Goal: Task Accomplishment & Management: Manage account settings

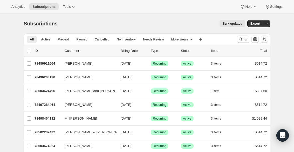
click at [150, 38] on icon "Sort the results" at bounding box center [264, 39] width 5 height 5
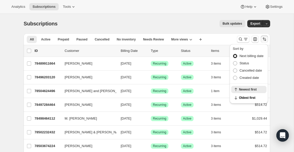
click at [150, 41] on div "Subscriptions. This page is ready Subscriptions Bulk updates More actions Bulk …" at bounding box center [147, 146] width 294 height 265
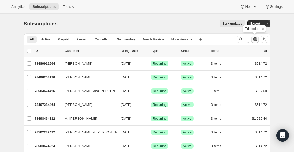
click at [150, 39] on icon "Customize table column order and visibility" at bounding box center [255, 39] width 5 height 5
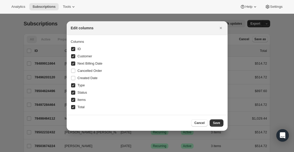
click at [74, 48] on input "ID" at bounding box center [73, 49] width 4 height 4
checkbox input "false"
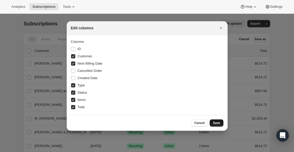
click at [150, 123] on span "Save" at bounding box center [216, 123] width 7 height 4
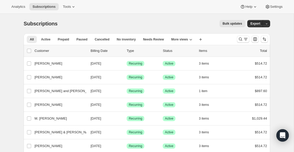
click at [150, 24] on div "Bulk updates" at bounding box center [155, 23] width 182 height 7
click at [150, 38] on icon "Search and filter results" at bounding box center [240, 39] width 5 height 5
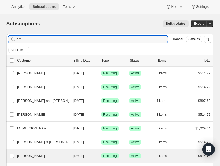
type input "a"
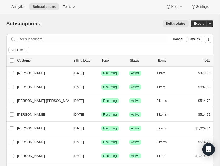
click at [27, 49] on icon "Add filter" at bounding box center [25, 50] width 4 height 4
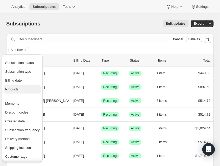
click at [14, 89] on span "Products" at bounding box center [11, 89] width 13 height 4
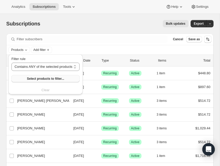
click at [45, 78] on span "Select products to filter..." at bounding box center [45, 79] width 37 height 4
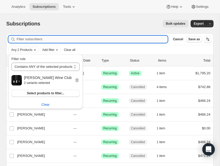
click at [143, 42] on input "Filter subscribers" at bounding box center [92, 39] width 151 height 7
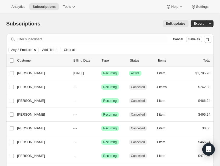
click at [36, 49] on icon "Clear" at bounding box center [35, 50] width 4 height 4
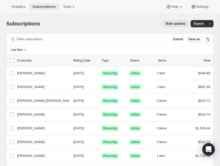
click at [46, 8] on span "Subscriptions" at bounding box center [43, 7] width 23 height 4
click at [150, 39] on span "Cancel" at bounding box center [178, 39] width 10 height 4
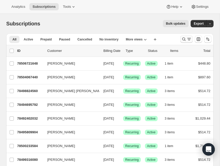
click at [150, 38] on icon "Search and filter results" at bounding box center [183, 39] width 3 height 3
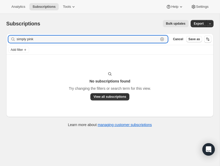
drag, startPoint x: 43, startPoint y: 38, endPoint x: 5, endPoint y: 38, distance: 37.9
click at [5, 38] on div "Filter subscribers simply pink Clear Cancel Save as Add filter No subscriptions…" at bounding box center [108, 80] width 212 height 103
type input "simply pink"
drag, startPoint x: 37, startPoint y: 39, endPoint x: 7, endPoint y: 37, distance: 30.5
click at [7, 37] on div "Filter subscribers simply pink Clear Cancel Save as" at bounding box center [109, 39] width 207 height 11
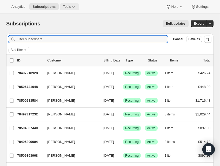
click at [76, 6] on icon at bounding box center [73, 6] width 5 height 5
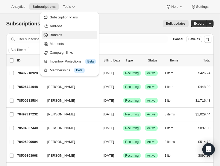
click at [55, 33] on span "Bundles" at bounding box center [56, 35] width 12 height 4
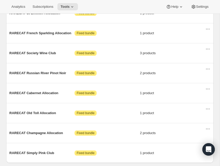
scroll to position [250, 0]
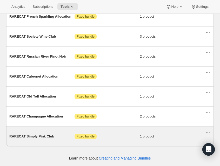
click at [35, 128] on span "RARECAT Simply Pink Club" at bounding box center [41, 136] width 65 height 5
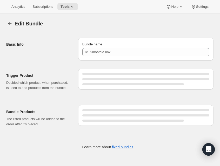
type input "RARECAT Simply Pink Club"
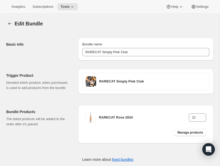
scroll to position [14, 0]
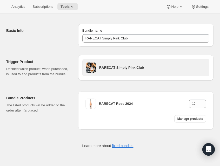
click at [122, 67] on h3 "RARECAT Simply Pink Club" at bounding box center [152, 67] width 107 height 5
click at [110, 65] on h3 "RARECAT Simply Pink Club" at bounding box center [152, 67] width 107 height 5
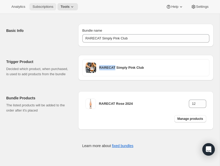
click at [45, 7] on span "Subscriptions" at bounding box center [42, 7] width 21 height 4
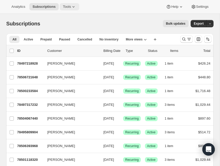
click at [75, 6] on icon at bounding box center [73, 6] width 5 height 5
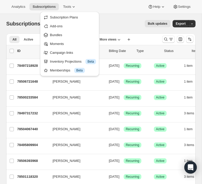
click at [110, 2] on div "Analytics Subscriptions Tools Help Settings" at bounding box center [101, 7] width 202 height 14
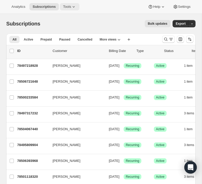
click at [74, 6] on icon at bounding box center [73, 6] width 5 height 5
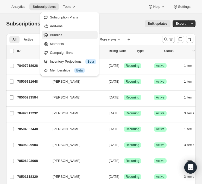
click at [56, 34] on span "Bundles" at bounding box center [56, 35] width 12 height 4
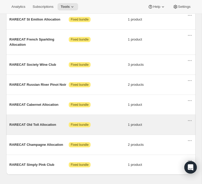
scroll to position [247, 0]
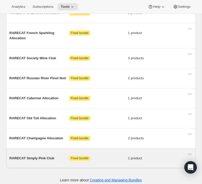
click at [27, 128] on span "RARECAT Simply Pink Club" at bounding box center [38, 158] width 59 height 5
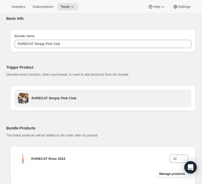
scroll to position [58, 0]
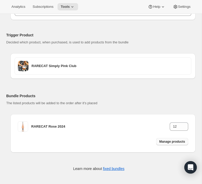
click at [150, 128] on span "Manage products" at bounding box center [172, 142] width 26 height 4
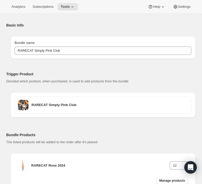
scroll to position [9, 0]
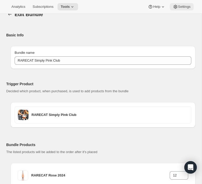
click at [150, 7] on span "Settings" at bounding box center [184, 7] width 12 height 4
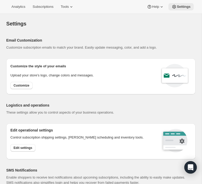
select select "22:00"
select select "09:00"
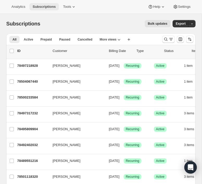
click at [53, 4] on button "Subscriptions" at bounding box center [43, 6] width 29 height 7
click at [75, 5] on icon at bounding box center [73, 6] width 5 height 5
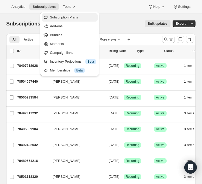
click at [68, 15] on span "Subscription Plans" at bounding box center [64, 17] width 28 height 4
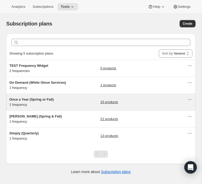
click at [25, 99] on span "Once a Year (Spring or Fall)" at bounding box center [31, 99] width 44 height 4
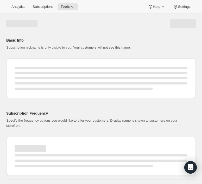
select select "WEEK"
select select "MONTH"
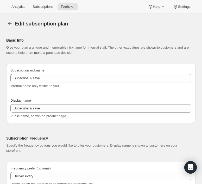
checkbox input "true"
type input "Once a Year (Spring or Fall)"
type input "RARECAT Annual Allocation"
type input "1"
select select "YEAR"
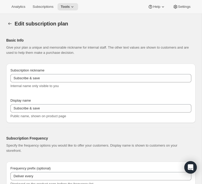
type input "every Spring or Fall"
type input "20"
checkbox input "true"
select select "YEARDAY"
select select "3"
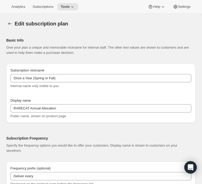
select select "15"
select select "10"
select select "15"
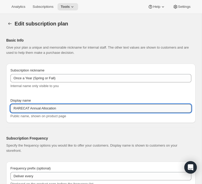
click at [68, 108] on input "RARECAT Annual Allocation" at bounding box center [100, 108] width 181 height 8
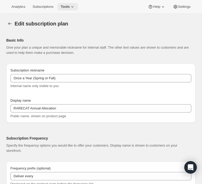
click at [74, 7] on icon at bounding box center [72, 6] width 5 height 5
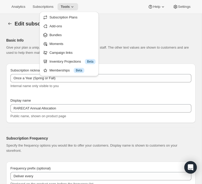
click at [17, 35] on div "Basic Info Give your plan a unique and memorable nickname for internal staff. T…" at bounding box center [100, 47] width 189 height 26
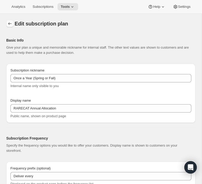
click at [9, 24] on icon "Subscription plans" at bounding box center [9, 23] width 5 height 5
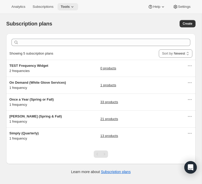
click at [75, 6] on icon at bounding box center [72, 6] width 5 height 5
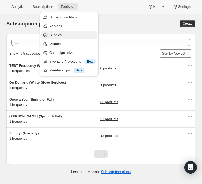
click at [60, 35] on span "Bundles" at bounding box center [55, 35] width 12 height 4
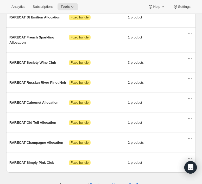
scroll to position [247, 0]
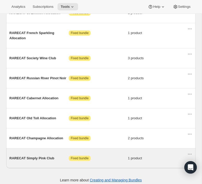
click at [34, 128] on span "RARECAT Simply Pink Club" at bounding box center [38, 158] width 59 height 5
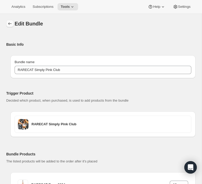
click at [10, 24] on icon "Bundles" at bounding box center [9, 23] width 5 height 5
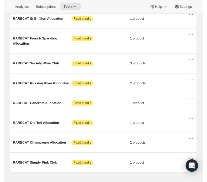
scroll to position [247, 0]
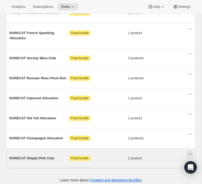
click at [150, 128] on icon "Actions for RARECAT Simply Pink Club" at bounding box center [189, 154] width 5 height 5
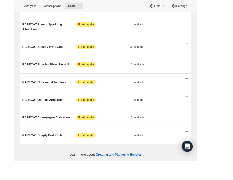
scroll to position [236, 0]
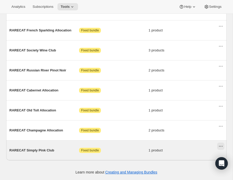
click at [150, 128] on icon "Actions for RARECAT Simply Pink Club" at bounding box center [220, 146] width 5 height 5
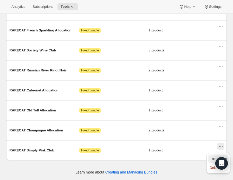
click at [150, 128] on span "Edit Bundle" at bounding box center [217, 159] width 17 height 4
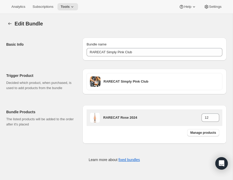
click at [143, 118] on h3 "RARECAT Rose 2024" at bounding box center [152, 117] width 98 height 5
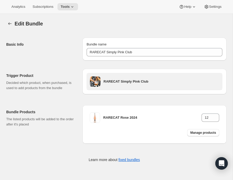
click at [135, 81] on h3 "RARECAT Simply Pink Club" at bounding box center [160, 81] width 115 height 5
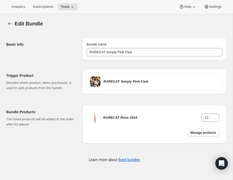
click at [112, 91] on div "RARECAT Simply Pink Club" at bounding box center [154, 81] width 144 height 25
click at [50, 5] on span "Subscriptions" at bounding box center [42, 7] width 21 height 4
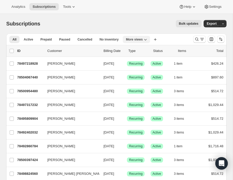
click at [147, 40] on icon "More views" at bounding box center [145, 40] width 3 height 2
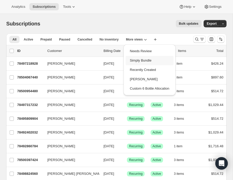
click at [149, 60] on button "Simply Bundle" at bounding box center [150, 60] width 48 height 9
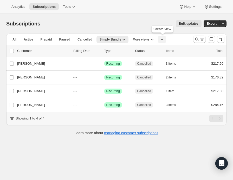
click at [150, 39] on icon "button" at bounding box center [162, 39] width 3 height 3
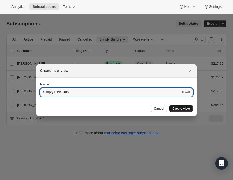
type input "Simply Pink Club"
click at [150, 107] on span "Create view" at bounding box center [180, 109] width 17 height 4
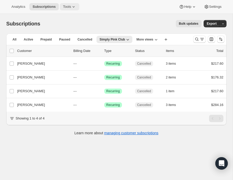
click at [75, 6] on icon at bounding box center [73, 6] width 5 height 5
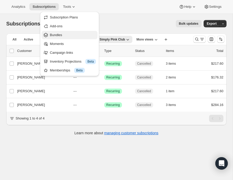
click at [56, 34] on span "Bundles" at bounding box center [56, 35] width 12 height 4
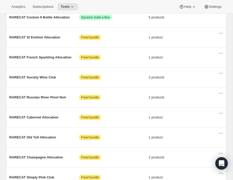
scroll to position [236, 0]
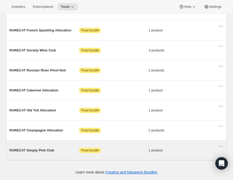
click at [28, 128] on span "RARECAT Simply Pink Club" at bounding box center [44, 150] width 70 height 5
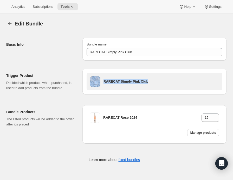
drag, startPoint x: 152, startPoint y: 80, endPoint x: 94, endPoint y: 82, distance: 58.5
click at [94, 82] on div "RARECAT Simply Pink Club" at bounding box center [154, 81] width 129 height 10
copy div "RARECAT Simply Pink Club"
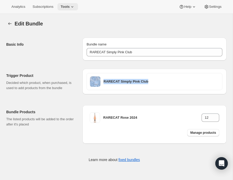
click at [73, 6] on icon at bounding box center [72, 6] width 2 height 1
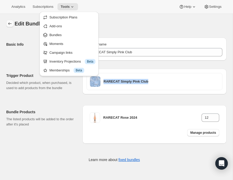
click at [9, 24] on icon "Bundles" at bounding box center [9, 23] width 5 height 5
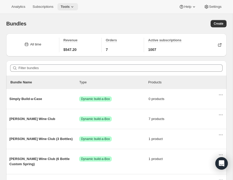
click at [75, 5] on icon at bounding box center [72, 6] width 5 height 5
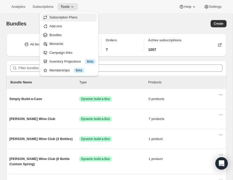
click at [63, 17] on span "Subscription Plans" at bounding box center [63, 17] width 28 height 4
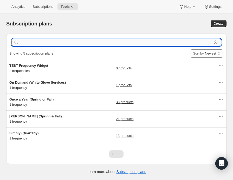
click at [22, 43] on input "text" at bounding box center [116, 42] width 192 height 7
paste input "RARECAT Simply Pink Club"
type input "RARECAT Simply Pink Club"
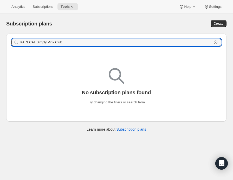
drag, startPoint x: 65, startPoint y: 43, endPoint x: 14, endPoint y: 40, distance: 51.5
click at [14, 40] on div "RARECAT Simply Pink Club Clear" at bounding box center [116, 42] width 210 height 7
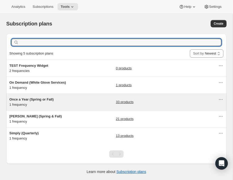
click at [22, 100] on span "Once a Year (Spring or Fall)" at bounding box center [31, 99] width 44 height 4
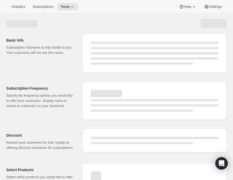
select select "WEEK"
select select "MONTH"
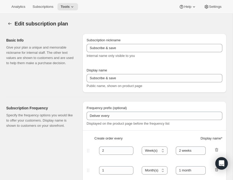
type input "Once a Year (Spring or Fall)"
type input "RARECAT Annual Allocation"
type input "1"
select select "YEAR"
type input "every Spring or Fall"
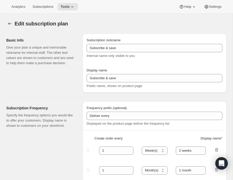
type input "20"
checkbox input "true"
select select "YEARDAY"
select select "3"
select select "15"
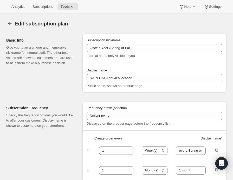
select select "10"
select select "15"
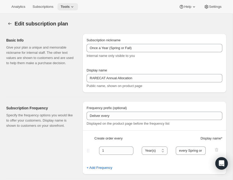
click at [75, 7] on icon at bounding box center [72, 6] width 5 height 5
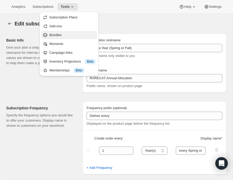
click at [47, 35] on icon "Bundles" at bounding box center [45, 35] width 4 height 4
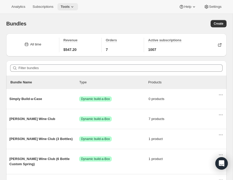
click at [70, 6] on span "Tools" at bounding box center [65, 7] width 9 height 4
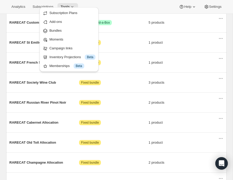
scroll to position [236, 0]
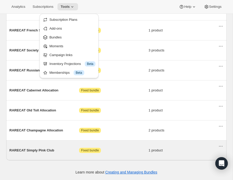
click at [29, 128] on span "RARECAT Simply Pink Club" at bounding box center [44, 150] width 70 height 5
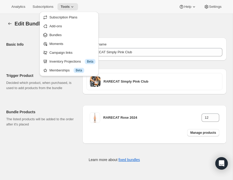
click at [138, 19] on div "Edit Bundle. This page is ready Edit Bundle" at bounding box center [116, 24] width 220 height 20
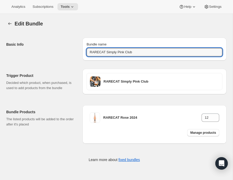
drag, startPoint x: 136, startPoint y: 51, endPoint x: 76, endPoint y: 50, distance: 60.0
click at [76, 50] on div "Basic Info Bundle name RARECAT Simply Pink Club" at bounding box center [116, 47] width 220 height 27
click at [40, 6] on span "Subscriptions" at bounding box center [42, 7] width 21 height 4
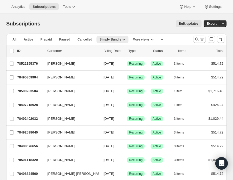
click at [150, 23] on span "Bulk updates" at bounding box center [188, 24] width 19 height 4
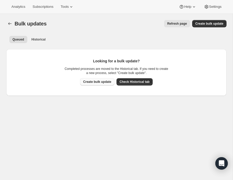
click at [93, 81] on span "Create bulk update" at bounding box center [97, 82] width 28 height 4
select select "16"
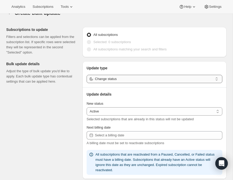
scroll to position [12, 0]
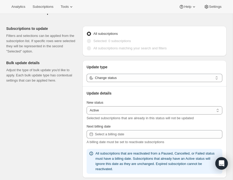
click at [89, 49] on span at bounding box center [89, 48] width 4 height 4
click at [89, 48] on span at bounding box center [89, 48] width 4 height 4
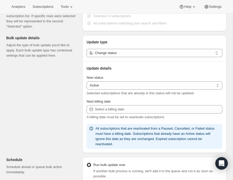
scroll to position [34, 0]
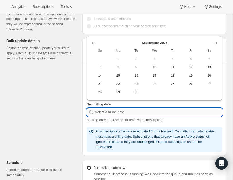
click at [100, 112] on input "Next billing date" at bounding box center [158, 112] width 127 height 8
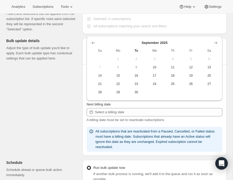
click at [53, 126] on div "Subscriptions to update Filters and selections can be applied from the subscrip…" at bounding box center [114, 166] width 224 height 333
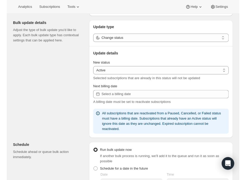
scroll to position [0, 0]
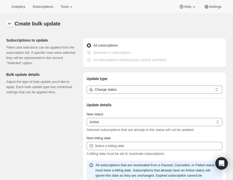
click at [10, 24] on icon "button" at bounding box center [9, 23] width 3 height 3
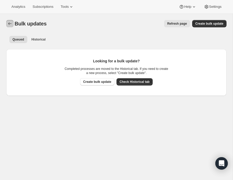
click at [13, 24] on button "Bulk updates" at bounding box center [9, 23] width 7 height 7
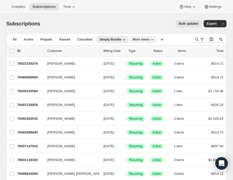
click at [150, 38] on icon "More views" at bounding box center [151, 39] width 5 height 5
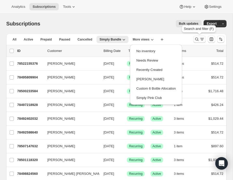
click at [150, 38] on icon "Search and filter results" at bounding box center [196, 39] width 5 height 5
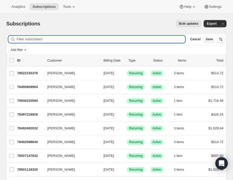
click at [32, 40] on input "Filter subscribers" at bounding box center [101, 39] width 168 height 7
paste input "RARECAT Simply Pink Club"
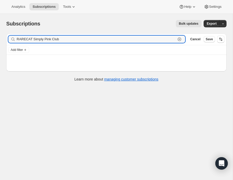
type input "RARECAT Simply Pink Club"
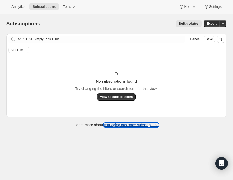
click at [120, 125] on link "managing customer subscriptions" at bounding box center [131, 125] width 54 height 4
click at [47, 6] on span "Subscriptions" at bounding box center [43, 7] width 23 height 4
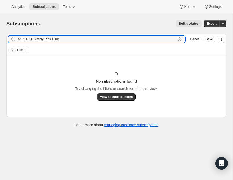
drag, startPoint x: 63, startPoint y: 39, endPoint x: 10, endPoint y: 39, distance: 53.3
click at [10, 39] on div "RARECAT Simply Pink Club Clear" at bounding box center [96, 39] width 177 height 7
drag, startPoint x: 32, startPoint y: 40, endPoint x: 0, endPoint y: 41, distance: 32.8
click at [0, 41] on div "Subscriptions. This page is ready Subscriptions Bulk updates More actions Bulk …" at bounding box center [116, 73] width 233 height 119
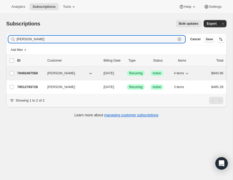
type input "tamara f"
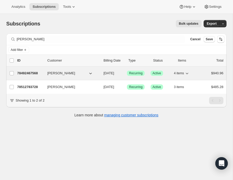
click at [63, 72] on span "[PERSON_NAME]" at bounding box center [61, 73] width 28 height 5
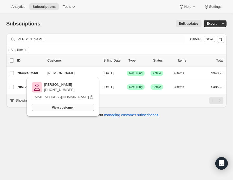
click at [64, 106] on span "View customer" at bounding box center [63, 108] width 22 height 4
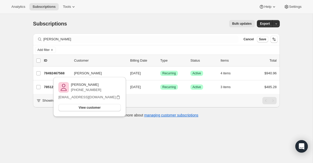
click at [106, 27] on div "Subscriptions. This page is ready Subscriptions Bulk updates More actions Bulk …" at bounding box center [156, 24] width 247 height 20
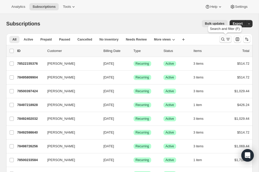
click at [223, 39] on icon "Search and filter results" at bounding box center [222, 39] width 5 height 5
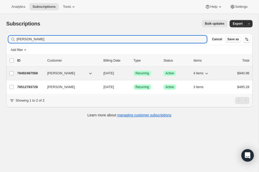
type input "[PERSON_NAME]"
click at [68, 73] on span "[PERSON_NAME]" at bounding box center [61, 73] width 28 height 5
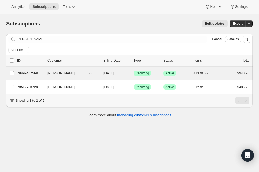
click at [57, 74] on span "[PERSON_NAME]" at bounding box center [61, 73] width 28 height 5
click at [11, 74] on input "[PERSON_NAME]" at bounding box center [12, 73] width 4 height 4
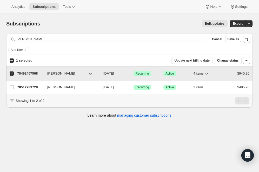
click at [65, 73] on span "[PERSON_NAME]" at bounding box center [61, 73] width 28 height 5
click at [12, 73] on input "[PERSON_NAME]" at bounding box center [12, 73] width 4 height 4
checkbox input "false"
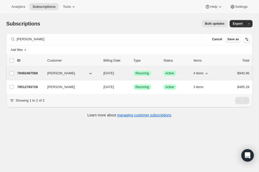
click at [31, 73] on p "78492467568" at bounding box center [30, 73] width 26 height 5
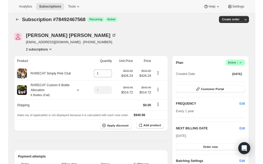
scroll to position [5, 0]
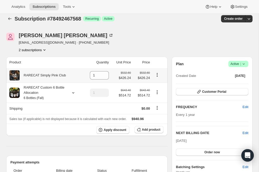
click at [15, 74] on icon at bounding box center [15, 75] width 2 height 2
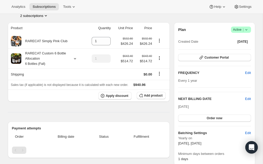
scroll to position [0, 0]
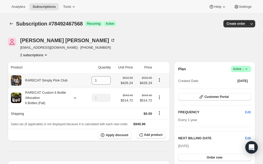
click at [159, 80] on icon "Product actions" at bounding box center [158, 79] width 5 height 5
click at [161, 69] on th at bounding box center [161, 67] width 16 height 11
click at [17, 78] on icon at bounding box center [16, 80] width 5 height 5
click at [159, 80] on icon "Product actions" at bounding box center [159, 79] width 1 height 1
click at [161, 53] on div "Tamara Freeman freemantamara53@gmail.com · +12196700383 2 subscriptions" at bounding box center [94, 48] width 173 height 20
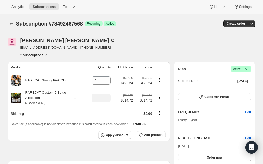
click at [159, 40] on div "Tamara Freeman freemantamara53@gmail.com · +12196700383 2 subscriptions" at bounding box center [94, 48] width 173 height 20
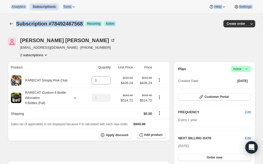
drag, startPoint x: 2, startPoint y: 2, endPoint x: -10, endPoint y: 35, distance: 35.6
click at [0, 35] on html "Analytics Subscriptions Tools Help Settings Skip to content Subscription #78492…" at bounding box center [131, 82] width 263 height 164
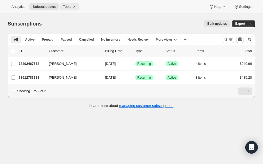
click at [76, 6] on icon at bounding box center [73, 6] width 5 height 5
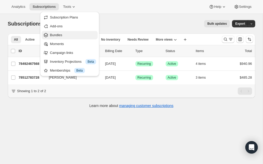
click at [65, 37] on span "Bundles" at bounding box center [73, 34] width 46 height 5
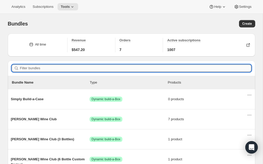
click at [42, 66] on input "Filter bundles" at bounding box center [135, 67] width 231 height 7
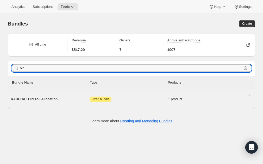
type input "old"
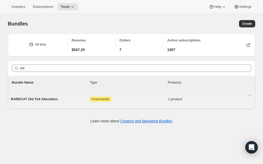
click at [42, 96] on span "RARECAT Old Toll Allocation" at bounding box center [50, 98] width 78 height 5
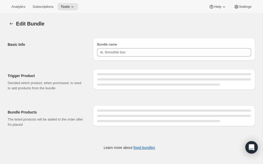
type input "RARECAT Old Toll Allocation"
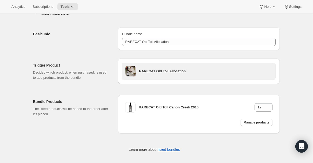
scroll to position [14, 0]
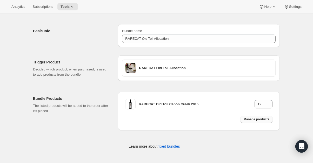
click at [254, 119] on span "Manage products" at bounding box center [257, 119] width 26 height 4
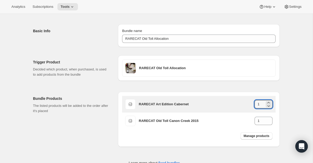
drag, startPoint x: 261, startPoint y: 104, endPoint x: 251, endPoint y: 103, distance: 10.2
click at [251, 103] on div "RARECAT Art Edition Cabernet 1" at bounding box center [206, 104] width 134 height 8
click at [262, 105] on icon at bounding box center [268, 105] width 5 height 5
click at [262, 100] on icon at bounding box center [268, 102] width 5 height 5
drag, startPoint x: 260, startPoint y: 105, endPoint x: 251, endPoint y: 104, distance: 8.4
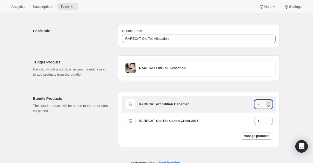
click at [251, 104] on div "RARECAT Art Edition Cabernet 2" at bounding box center [206, 104] width 134 height 8
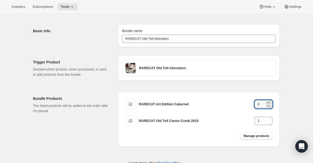
click at [262, 101] on div "Edit Bundle. This page is ready Edit Bundle Basic Info Bundle name RARECAT Old …" at bounding box center [156, 89] width 313 height 178
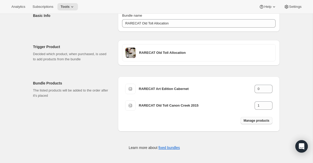
click at [262, 119] on span "Manage products" at bounding box center [257, 121] width 26 height 4
type input "1"
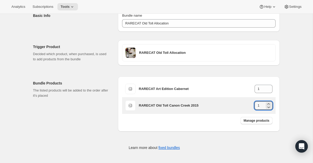
drag, startPoint x: 261, startPoint y: 105, endPoint x: 252, endPoint y: 104, distance: 9.9
click at [252, 104] on div "RARECAT Old Toll Canon Creek 2015 1" at bounding box center [206, 105] width 134 height 8
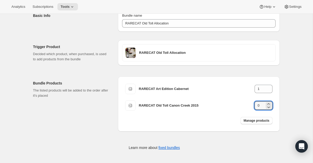
type input "0"
click at [262, 110] on div "Edit Bundle. This page is ready Edit Bundle Basic Info Bundle name RARECAT Old …" at bounding box center [156, 74] width 259 height 178
click at [262, 88] on div "RARECAT Art Edition Cabernet 1 RARECAT Old Toll Canon Creek 2015 0 Manage produ…" at bounding box center [199, 103] width 162 height 55
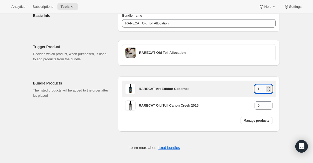
click at [259, 89] on input "1" at bounding box center [260, 89] width 10 height 8
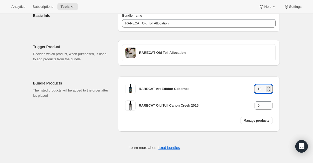
type input "12"
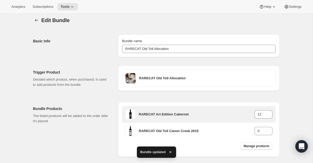
scroll to position [0, 0]
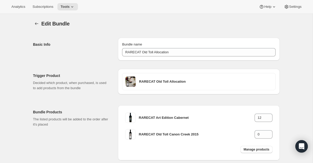
click at [96, 46] on h2 "Basic Info" at bounding box center [71, 44] width 77 height 5
click at [37, 24] on icon "Bundles" at bounding box center [36, 23] width 5 height 5
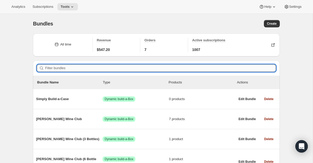
click at [53, 67] on input "Filter bundles" at bounding box center [160, 67] width 231 height 7
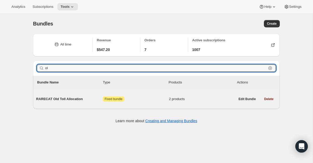
type input "ol"
click at [70, 98] on span "RARECAT Old Toll Allocation" at bounding box center [69, 98] width 67 height 5
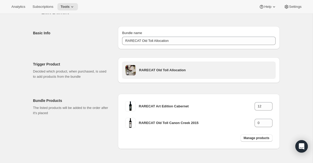
scroll to position [29, 0]
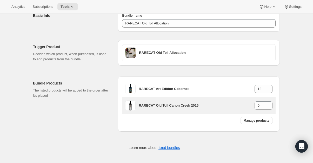
click at [146, 104] on h3 "RARECAT Old Toll Canon Creek 2015" at bounding box center [197, 105] width 116 height 5
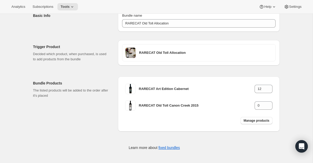
click at [262, 47] on div "Edit Bundle. This page is ready Edit Bundle Basic Info Bundle name RARECAT Old …" at bounding box center [156, 74] width 313 height 178
click at [262, 93] on div "Edit Bundle. This page is ready Edit Bundle Basic Info Bundle name RARECAT Old …" at bounding box center [156, 74] width 313 height 178
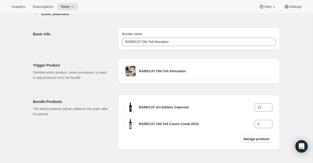
scroll to position [0, 0]
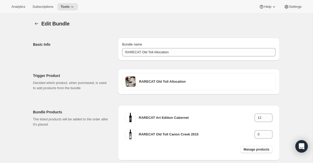
click at [89, 74] on h2 "Trigger Product" at bounding box center [71, 75] width 77 height 5
click at [35, 25] on icon "Bundles" at bounding box center [36, 23] width 5 height 5
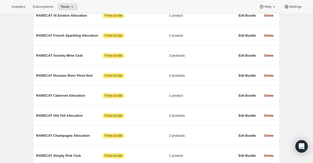
scroll to position [241, 0]
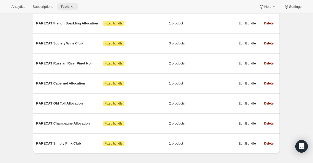
click at [73, 5] on icon at bounding box center [72, 6] width 5 height 5
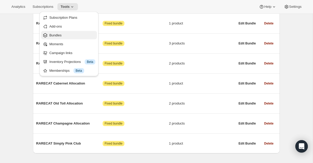
click at [55, 36] on span "Bundles" at bounding box center [55, 35] width 12 height 4
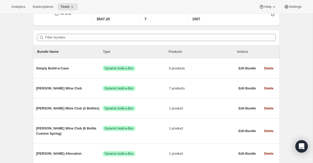
scroll to position [0, 0]
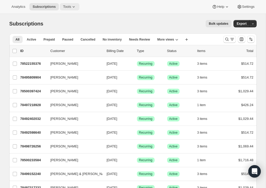
click at [75, 7] on icon at bounding box center [74, 6] width 2 height 1
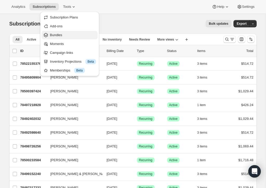
click at [59, 35] on span "Bundles" at bounding box center [56, 35] width 12 height 4
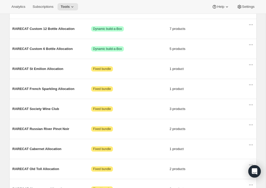
scroll to position [223, 0]
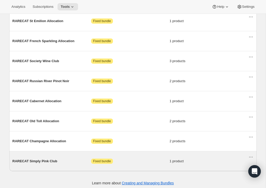
click at [41, 159] on span "RARECAT Simply Pink Club" at bounding box center [51, 161] width 78 height 5
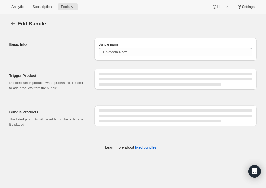
type input "RARECAT Simply Pink Club"
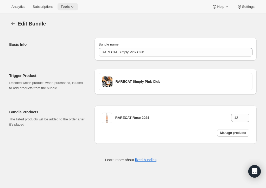
click at [73, 7] on icon at bounding box center [72, 6] width 5 height 5
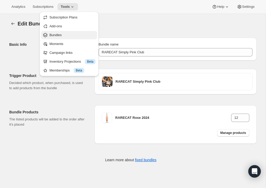
click at [57, 35] on span "Bundles" at bounding box center [55, 35] width 12 height 4
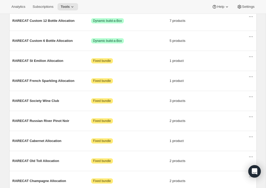
scroll to position [223, 0]
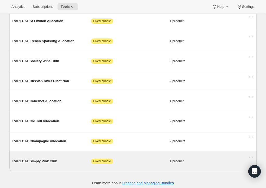
click at [40, 159] on span "RARECAT Simply Pink Club" at bounding box center [51, 161] width 78 height 5
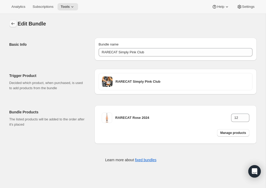
click at [11, 23] on icon "Bundles" at bounding box center [12, 23] width 5 height 5
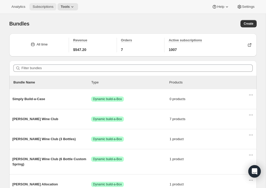
click at [43, 6] on span "Subscriptions" at bounding box center [42, 7] width 21 height 4
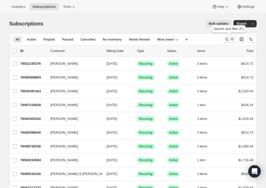
click at [226, 39] on icon "Search and filter results" at bounding box center [226, 39] width 5 height 5
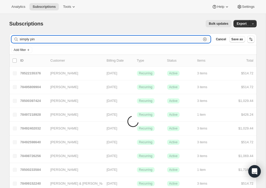
type input "simply pink"
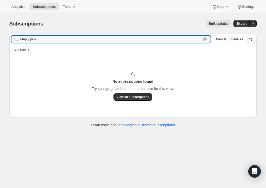
drag, startPoint x: 48, startPoint y: 40, endPoint x: -4, endPoint y: 40, distance: 52.8
click at [0, 40] on html "Analytics Subscriptions Tools Help Settings Skip to content Subscriptions. This…" at bounding box center [133, 94] width 266 height 188
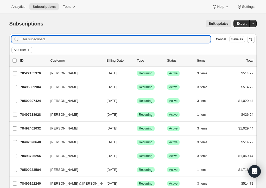
click at [24, 49] on span "Add filter" at bounding box center [20, 50] width 12 height 4
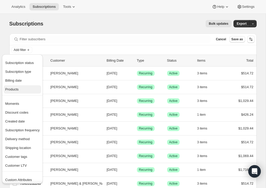
click at [15, 88] on span "Products" at bounding box center [11, 89] width 13 height 4
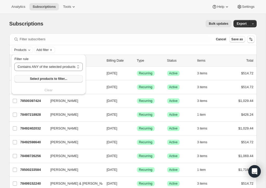
click at [44, 77] on span "Select products to filter..." at bounding box center [48, 79] width 37 height 4
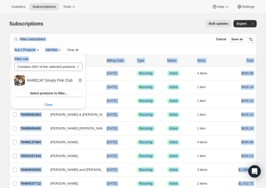
drag, startPoint x: 76, startPoint y: 61, endPoint x: 145, endPoint y: 33, distance: 73.9
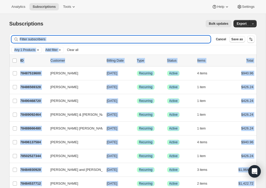
click at [99, 38] on input "Filter subscribers" at bounding box center [115, 39] width 191 height 7
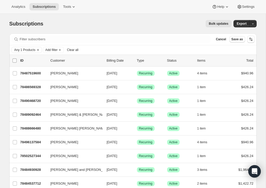
click at [14, 61] on input "0 selected" at bounding box center [14, 60] width 4 height 4
checkbox input "true"
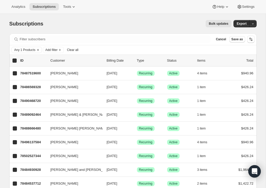
checkbox input "true"
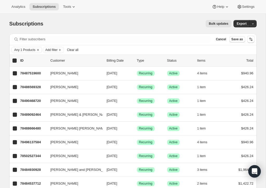
checkbox input "true"
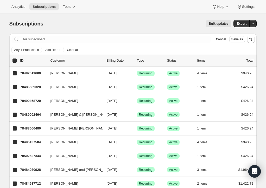
checkbox input "true"
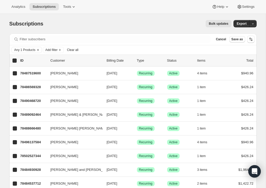
checkbox input "true"
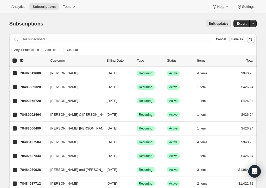
checkbox input "true"
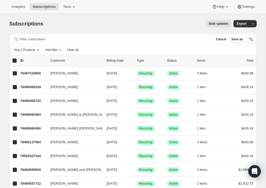
checkbox input "true"
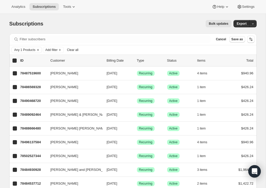
checkbox input "true"
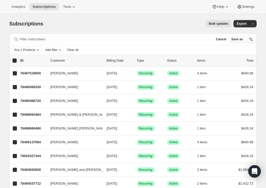
checkbox input "true"
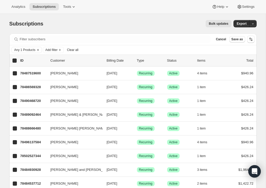
checkbox input "true"
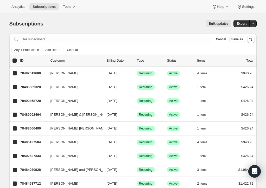
checkbox input "true"
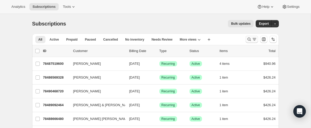
click at [251, 37] on icon "Search and filter results" at bounding box center [249, 39] width 5 height 5
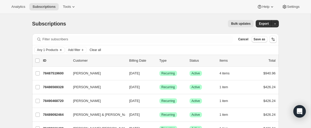
click at [62, 48] on icon "Clear" at bounding box center [61, 50] width 4 height 4
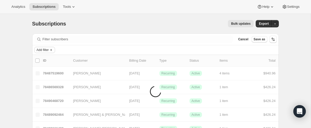
click at [49, 49] on span "Add filter" at bounding box center [43, 50] width 12 height 4
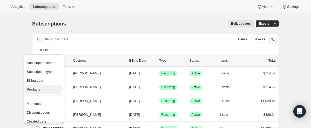
click at [38, 89] on span "Products" at bounding box center [33, 89] width 13 height 4
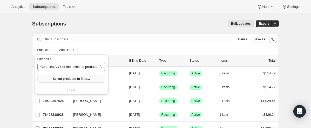
click at [64, 79] on span "Select products to filter..." at bounding box center [71, 79] width 37 height 4
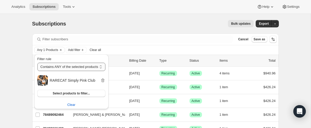
click at [103, 66] on select "Contains ANY of the selected products Contains ALL of the selected products Con…" at bounding box center [71, 67] width 68 height 8
click at [37, 63] on select "Contains ANY of the selected products Contains ALL of the selected products Con…" at bounding box center [71, 67] width 68 height 8
click at [89, 65] on select "Contains ANY of the selected products Contains ALL of the selected products Con…" at bounding box center [71, 67] width 68 height 8
select select "only"
click at [37, 63] on select "Contains ANY of the selected products Contains ALL of the selected products Con…" at bounding box center [71, 67] width 68 height 8
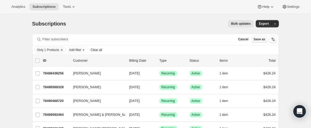
click at [56, 49] on span "Only 1 Products" at bounding box center [48, 50] width 22 height 4
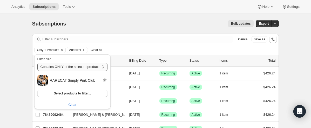
click at [71, 68] on select "Contains ANY of the selected products Contains ALL of the selected products Con…" at bounding box center [72, 67] width 70 height 8
select select "all"
click at [37, 63] on select "Contains ANY of the selected products Contains ALL of the selected products Con…" at bounding box center [72, 67] width 70 height 8
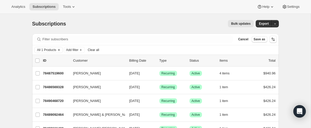
click at [56, 51] on span "All 1 Products" at bounding box center [46, 50] width 19 height 4
select select "all"
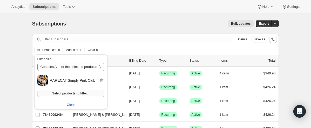
click at [63, 92] on span "Select products to filter..." at bounding box center [70, 93] width 37 height 4
click at [74, 105] on span "Clear" at bounding box center [71, 104] width 8 height 5
